Goal: Book appointment/travel/reservation

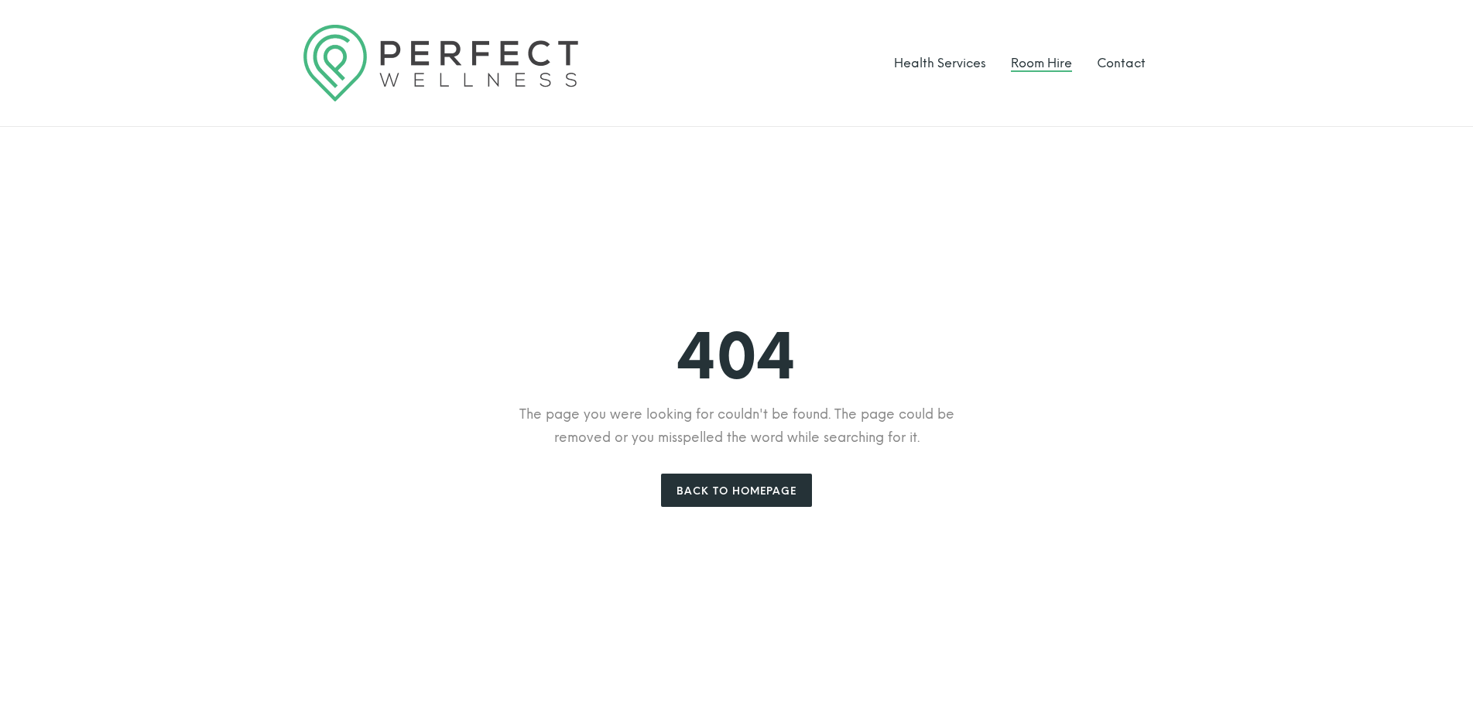
click at [1033, 67] on link "Room Hire" at bounding box center [1041, 63] width 61 height 15
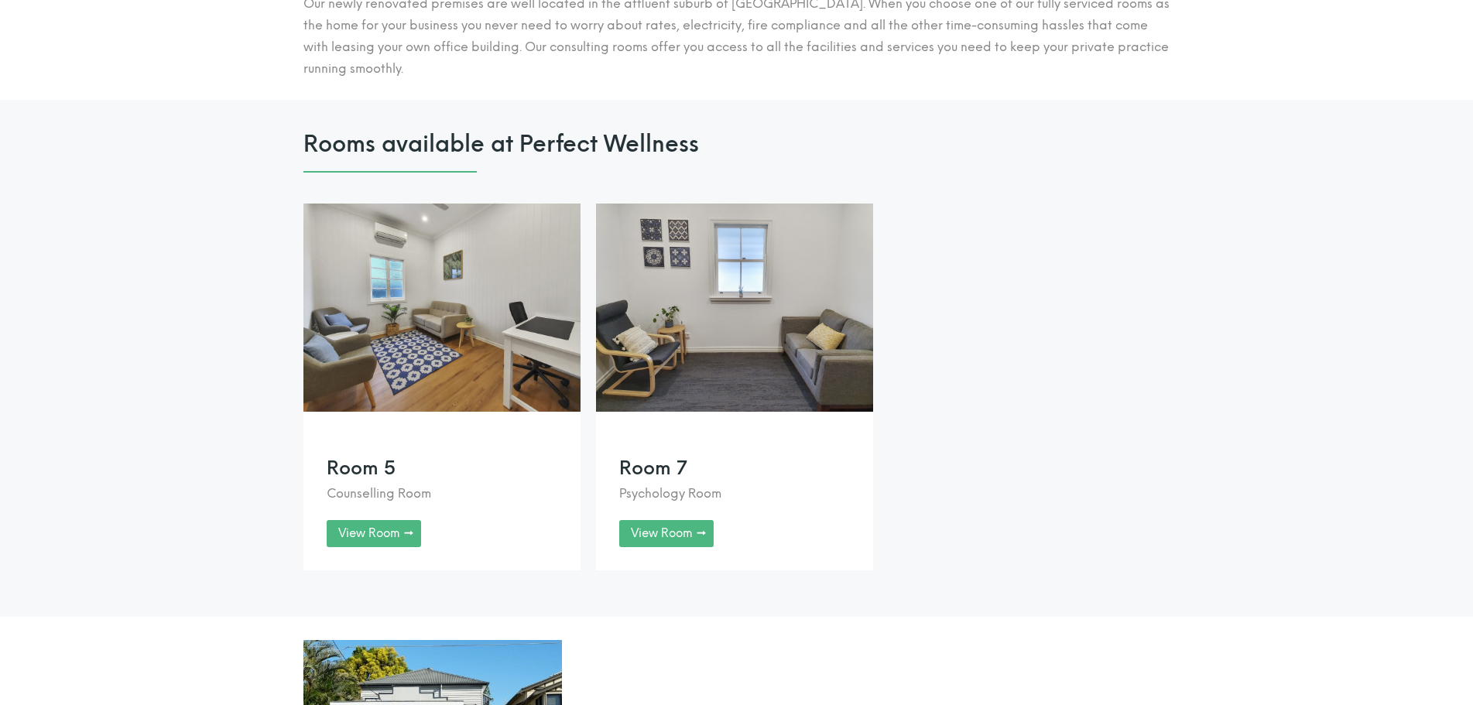
scroll to position [1159, 0]
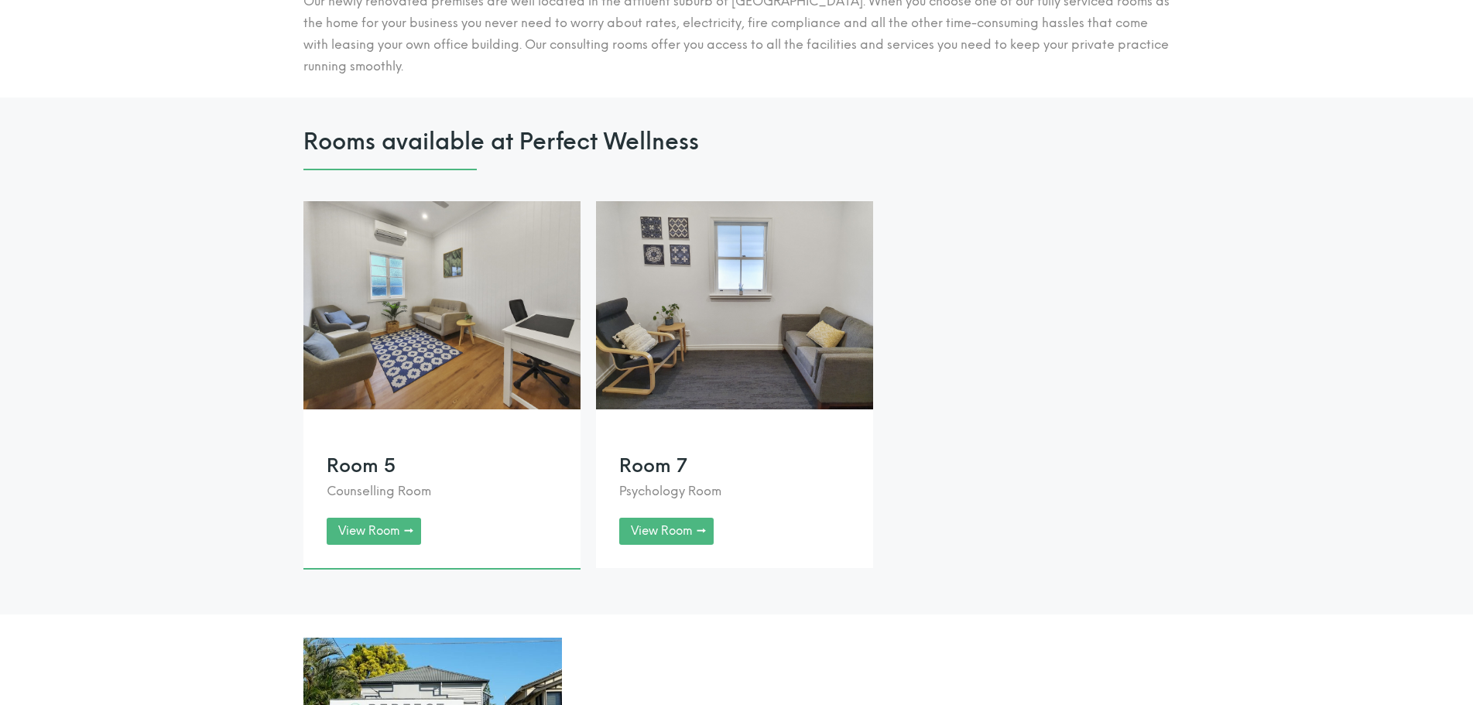
click at [492, 359] on link at bounding box center [441, 384] width 277 height 367
